Goal: Complete application form

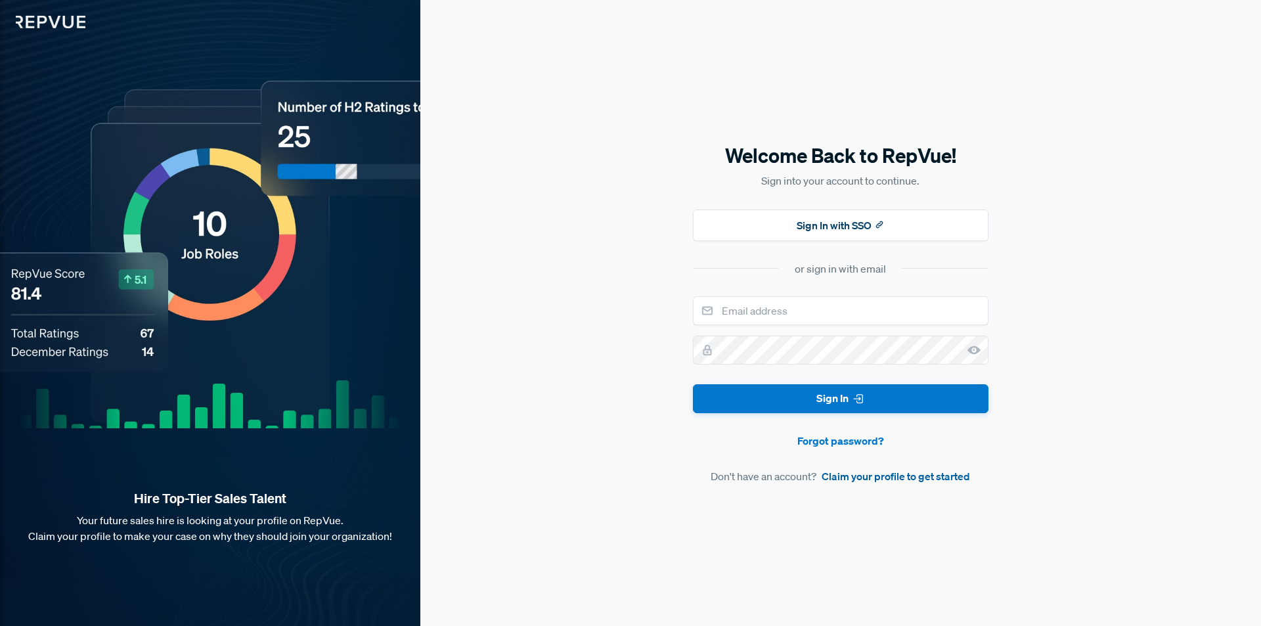
click at [873, 474] on link "Claim your profile to get started" at bounding box center [895, 476] width 148 height 16
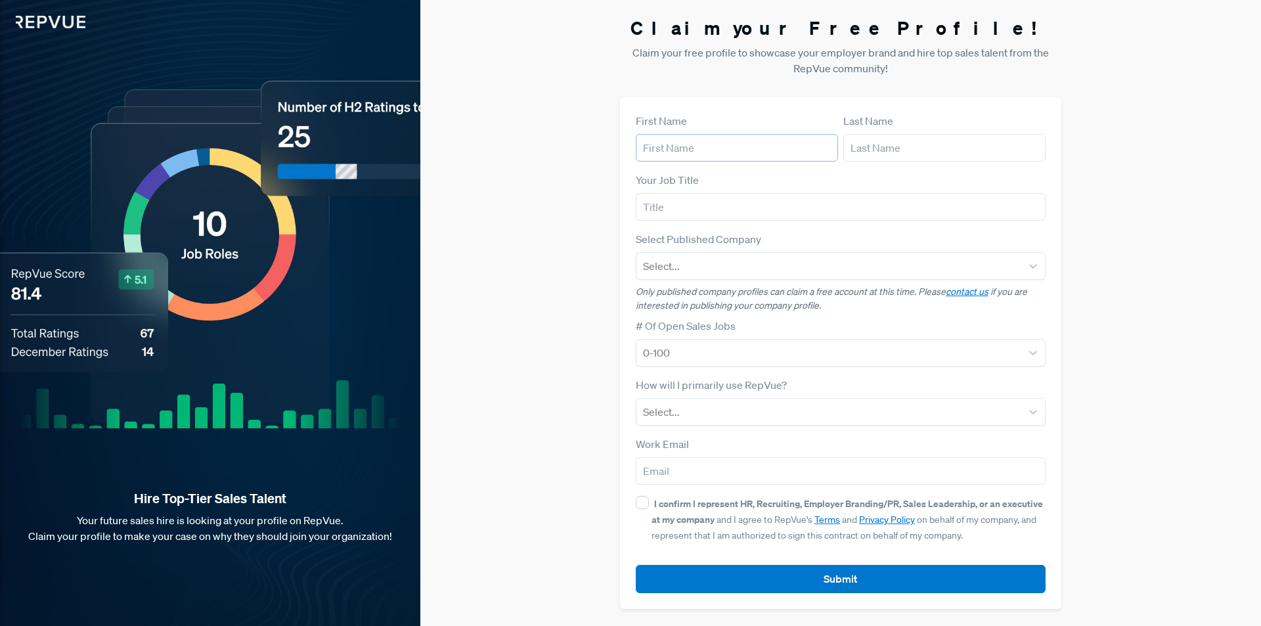
click at [733, 141] on input "text" at bounding box center [737, 148] width 202 height 28
type input "[PERSON_NAME]"
type input "Looney"
type input "Recruiting, Team Lead"
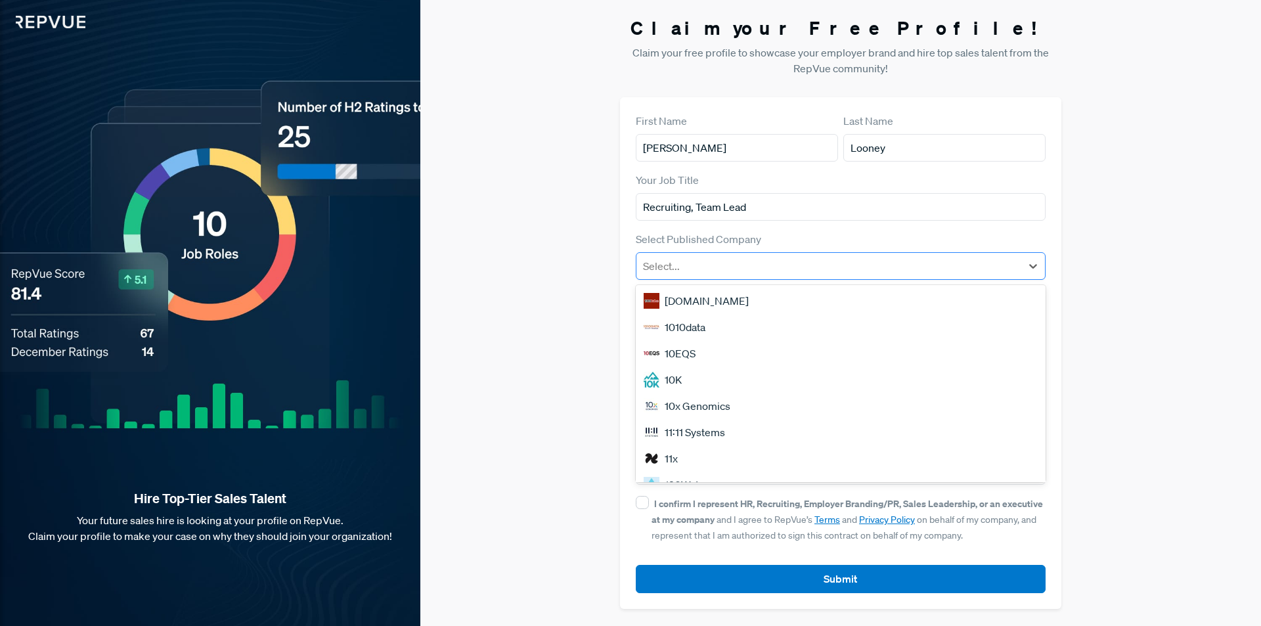
click at [705, 278] on div "Select..." at bounding box center [841, 266] width 410 height 28
type input "[PERSON_NAME]"
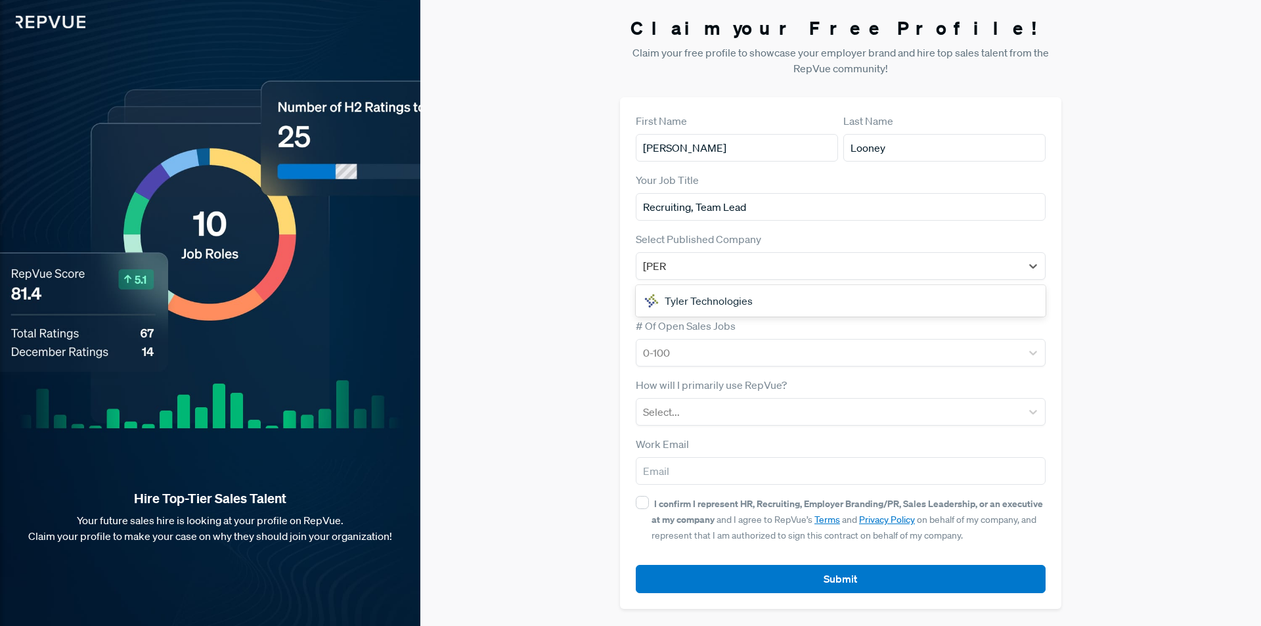
click at [703, 293] on div "Tyler Technologies" at bounding box center [841, 301] width 410 height 26
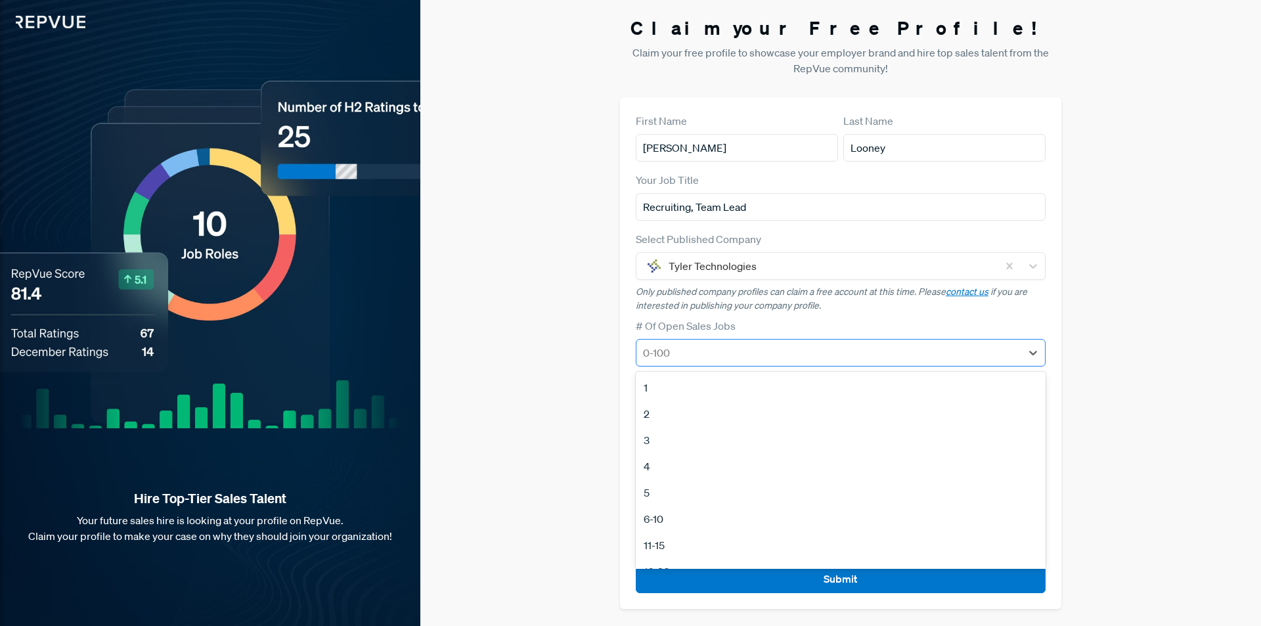
click at [683, 355] on div at bounding box center [829, 352] width 372 height 18
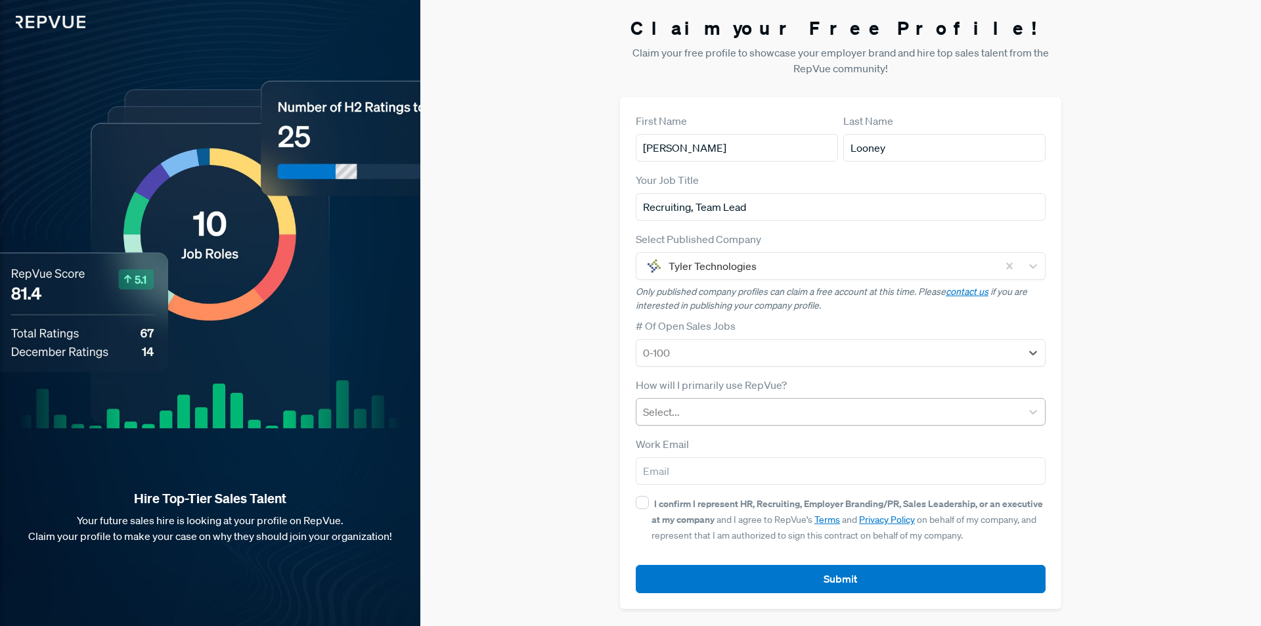
click at [721, 416] on div at bounding box center [829, 411] width 372 height 18
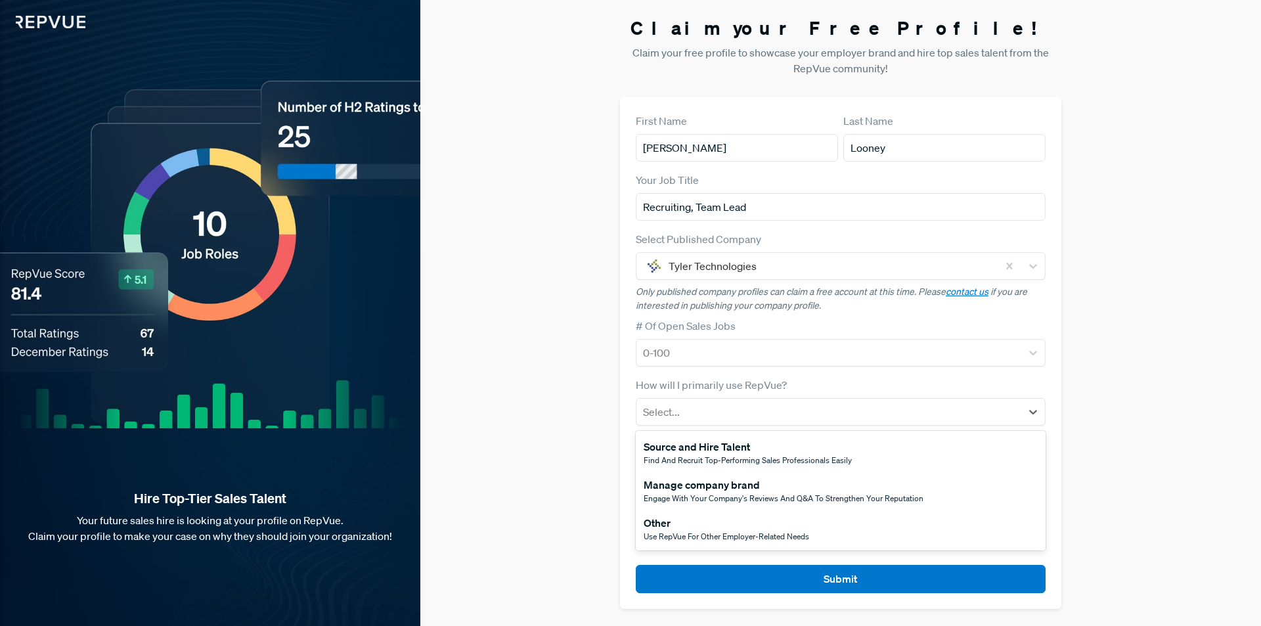
click at [745, 446] on div "Source and Hire Talent" at bounding box center [747, 447] width 208 height 16
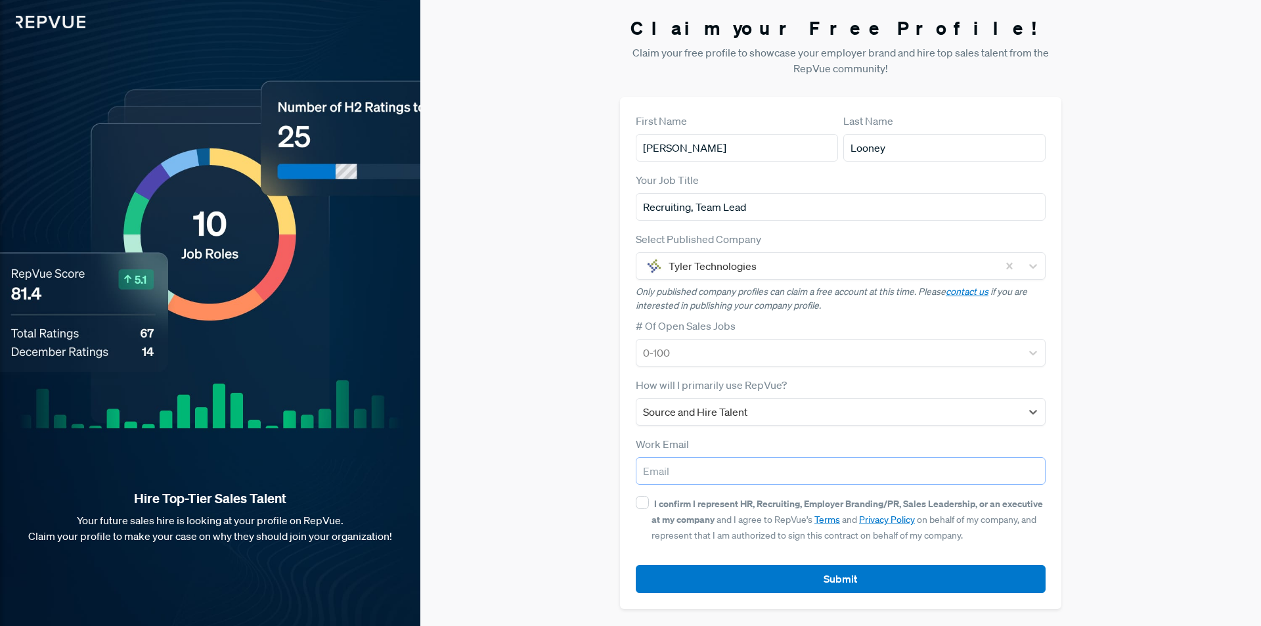
click at [696, 473] on input "email" at bounding box center [841, 471] width 410 height 28
type input "[PERSON_NAME][EMAIL_ADDRESS][PERSON_NAME][DOMAIN_NAME]"
click at [638, 503] on input "I confirm I represent HR, Recruiting, Employer Branding/PR, Sales Leadership, o…" at bounding box center [642, 502] width 13 height 13
checkbox input "true"
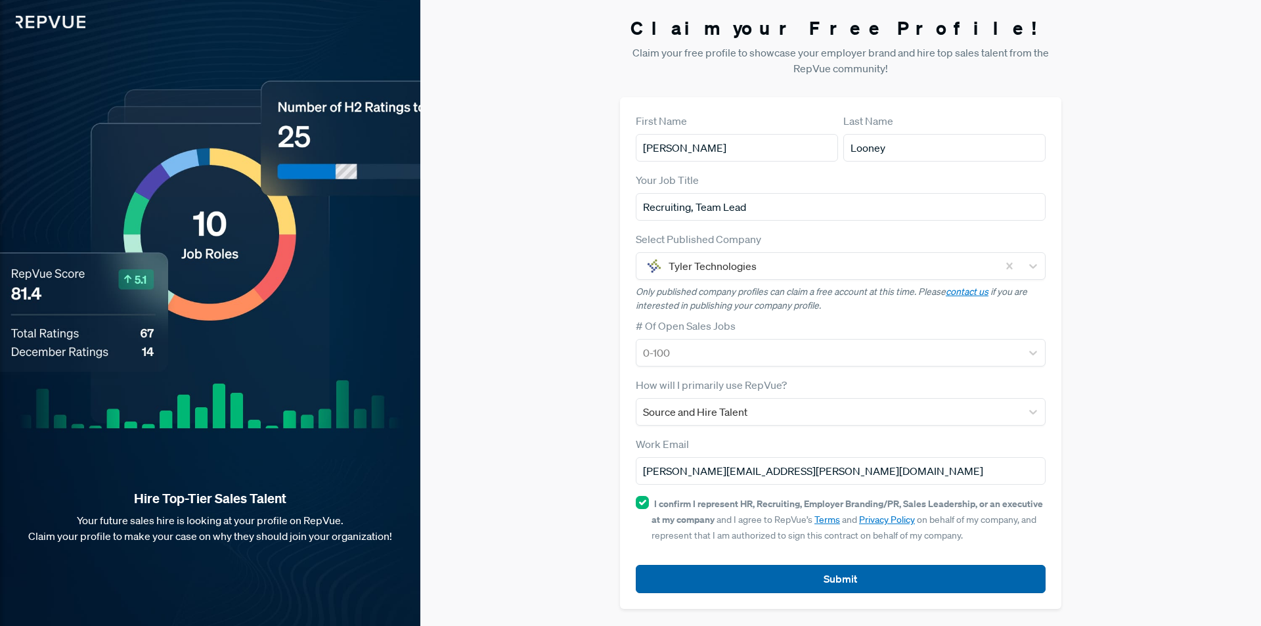
click at [877, 582] on button "Submit" at bounding box center [841, 579] width 410 height 28
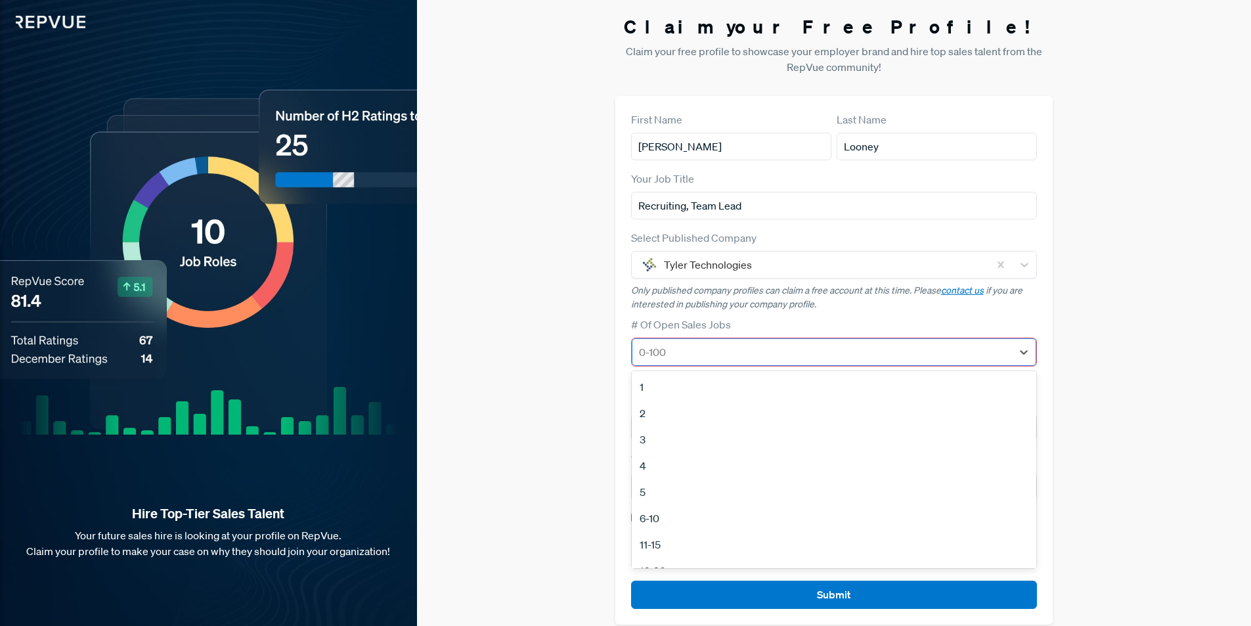
click at [715, 349] on div at bounding box center [822, 352] width 367 height 18
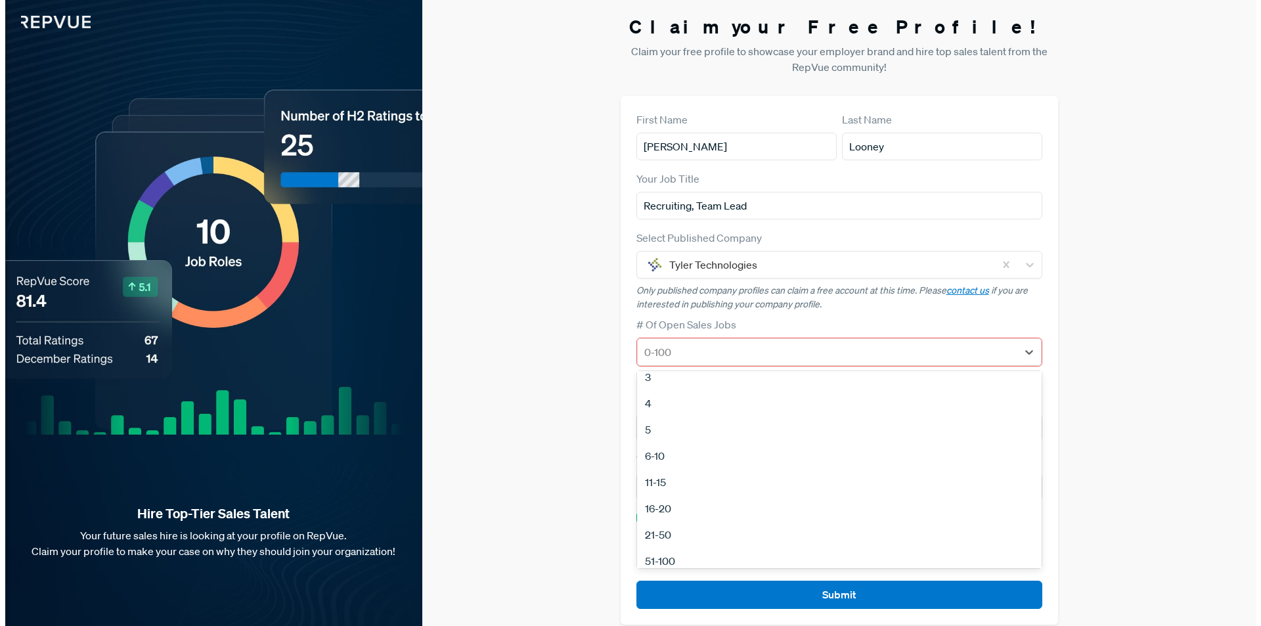
scroll to position [123, 0]
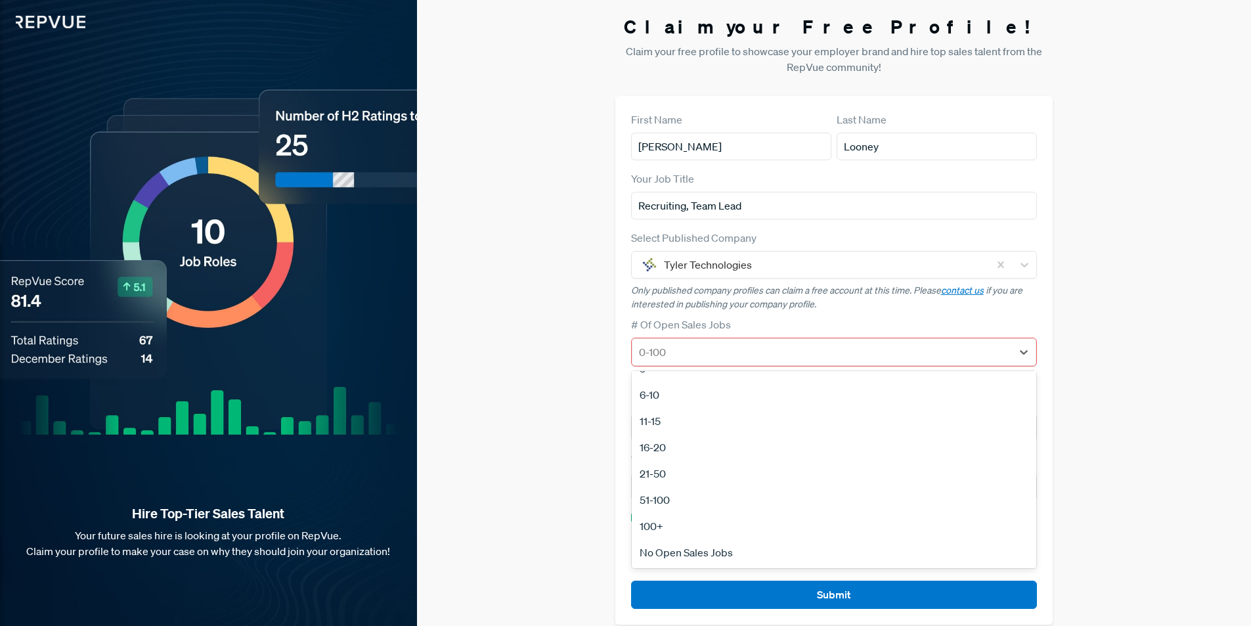
click at [670, 471] on div "21-50" at bounding box center [834, 473] width 405 height 26
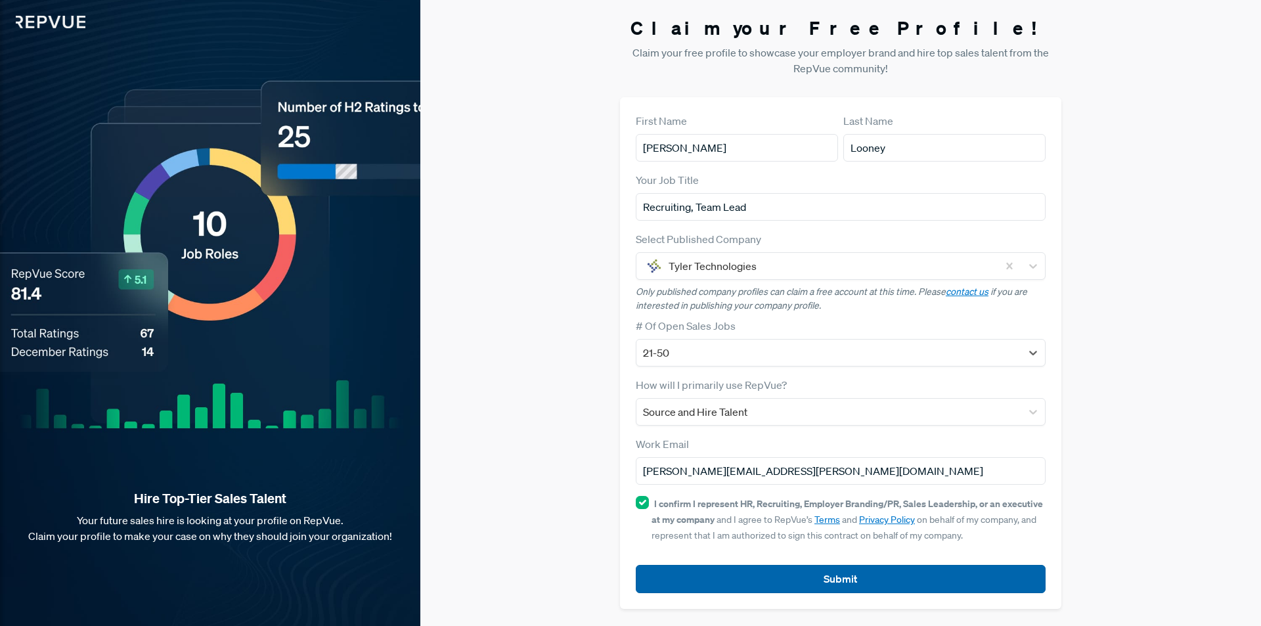
click at [814, 572] on button "Submit" at bounding box center [841, 579] width 410 height 28
